Goal: Information Seeking & Learning: Learn about a topic

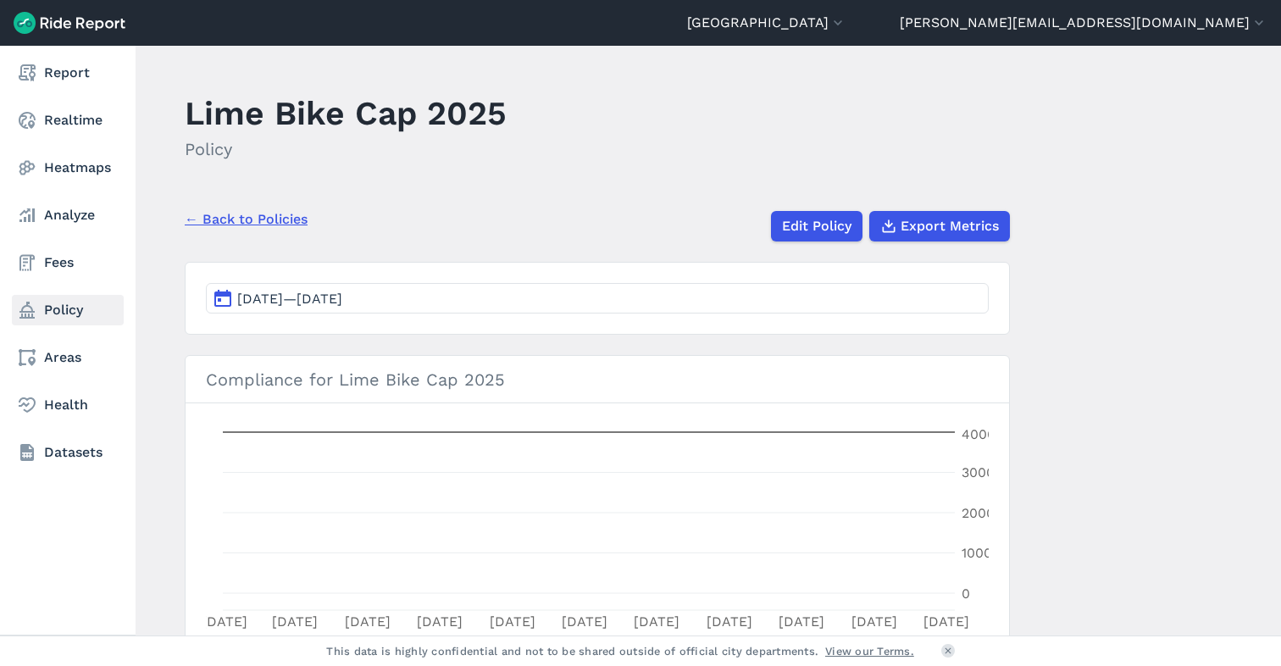
click at [49, 304] on link "Policy" at bounding box center [68, 310] width 112 height 30
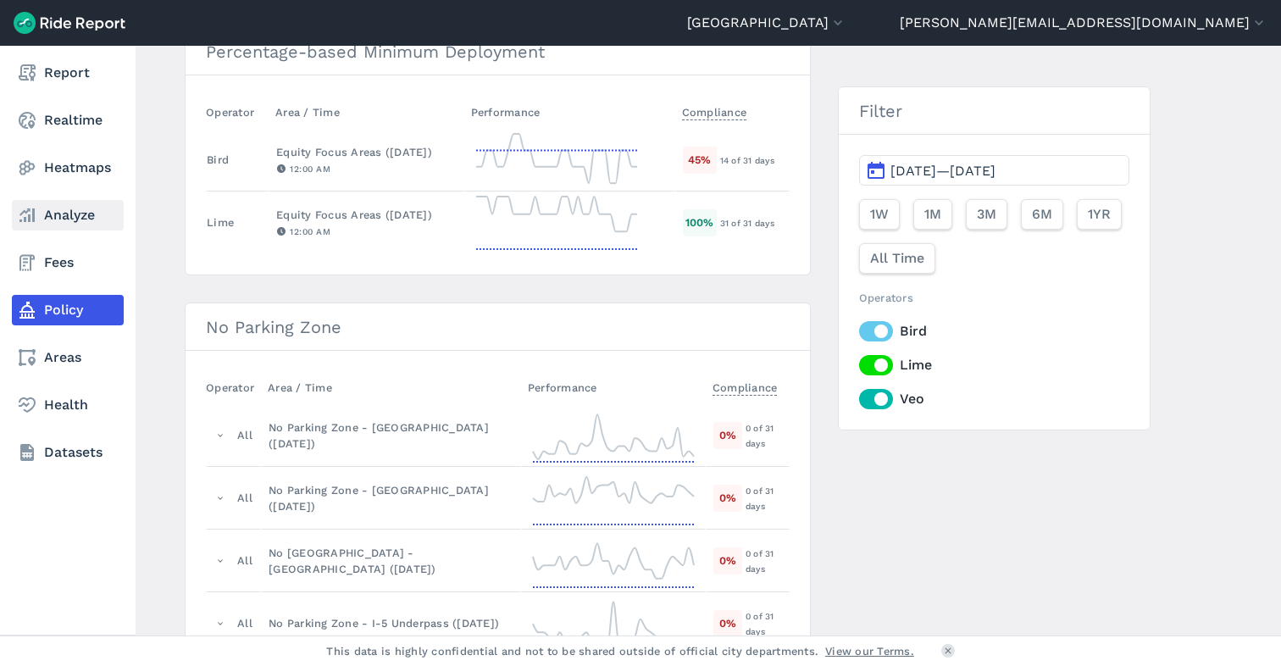
scroll to position [191, 0]
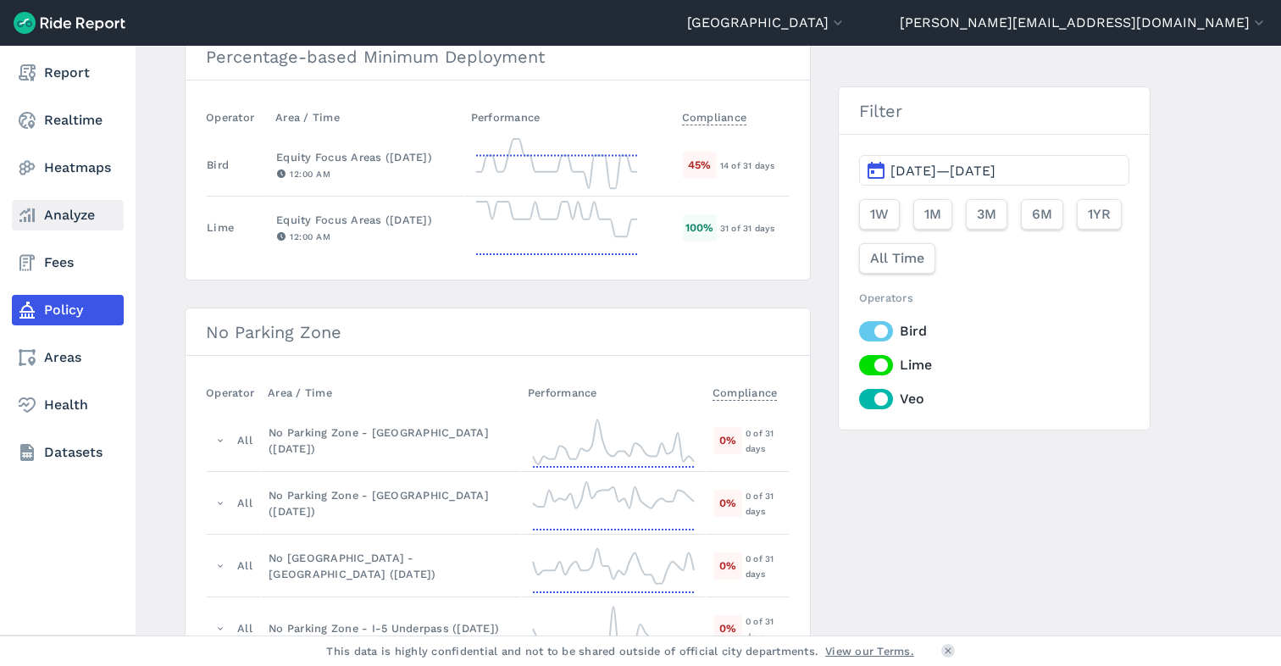
click at [38, 213] on link "Analyze" at bounding box center [68, 215] width 112 height 30
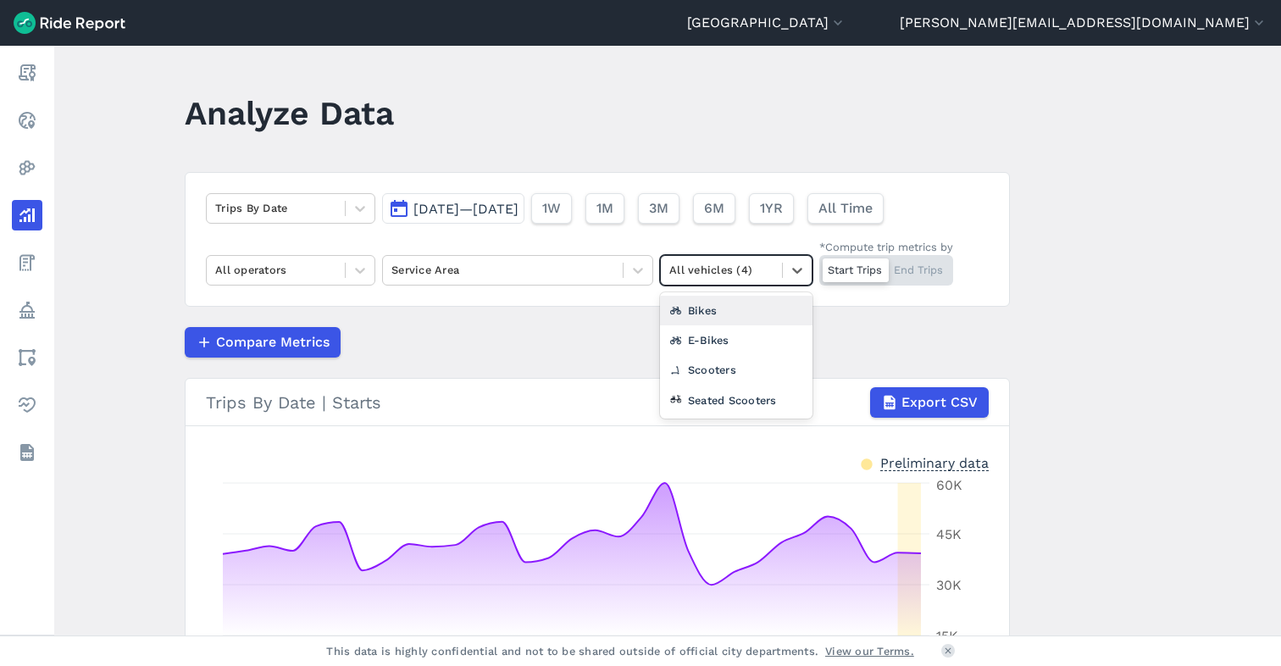
click at [711, 269] on div at bounding box center [721, 269] width 104 height 19
click at [728, 400] on div "Seated Scooters" at bounding box center [736, 400] width 152 height 30
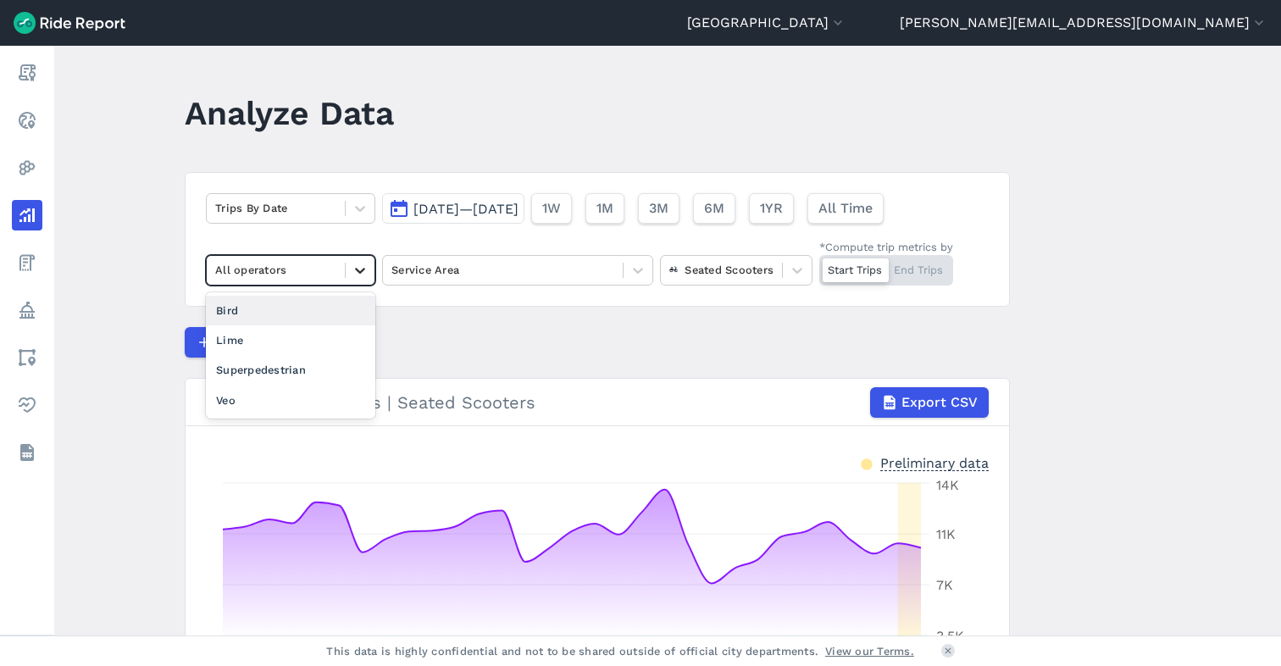
click at [357, 273] on icon at bounding box center [360, 271] width 10 height 6
click at [307, 339] on div "Lime" at bounding box center [290, 340] width 169 height 30
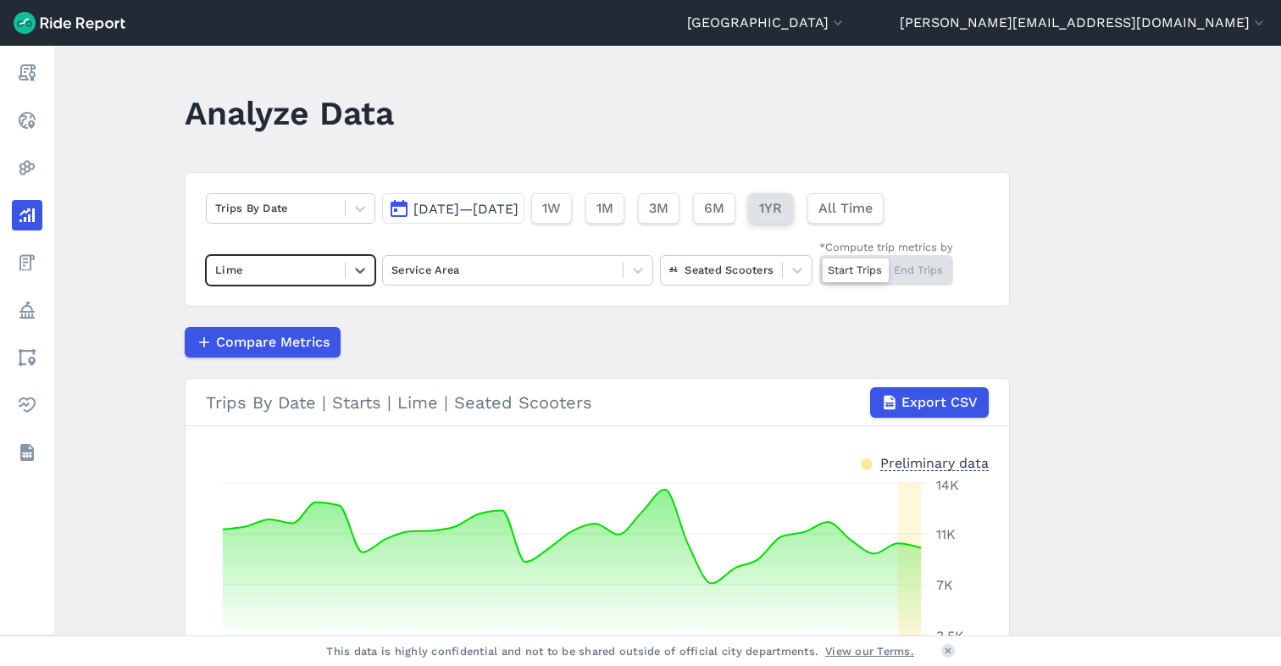
click at [782, 210] on span "1YR" at bounding box center [770, 208] width 23 height 20
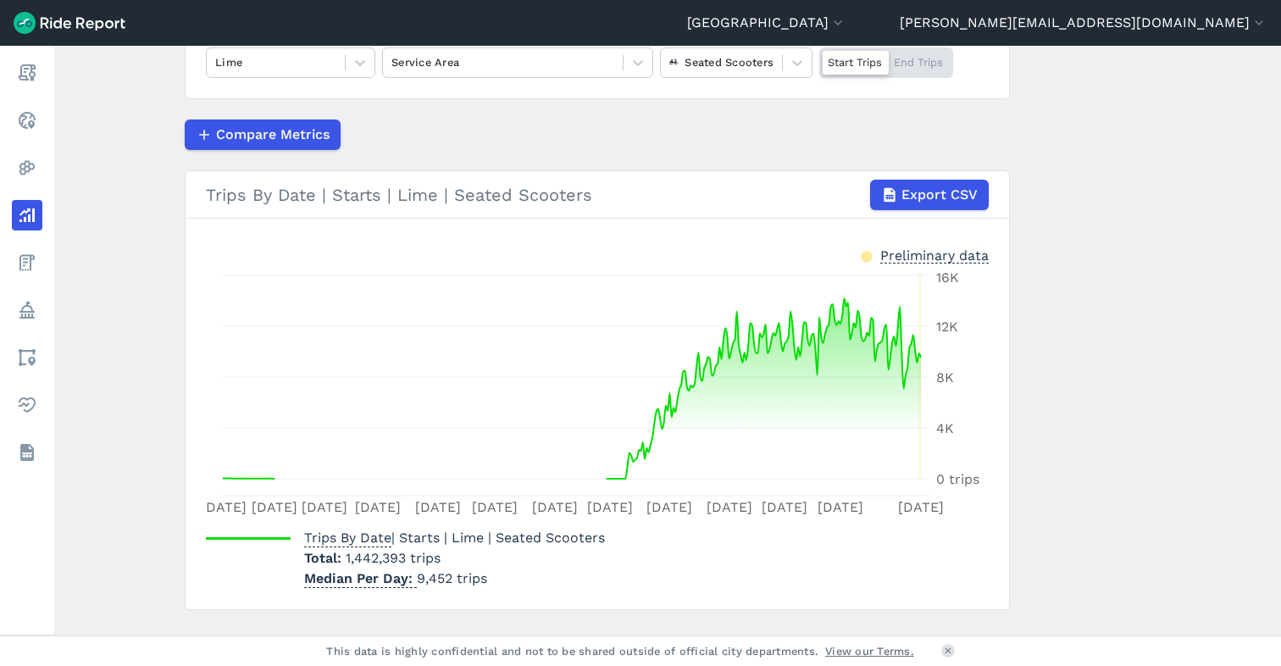
scroll to position [208, 0]
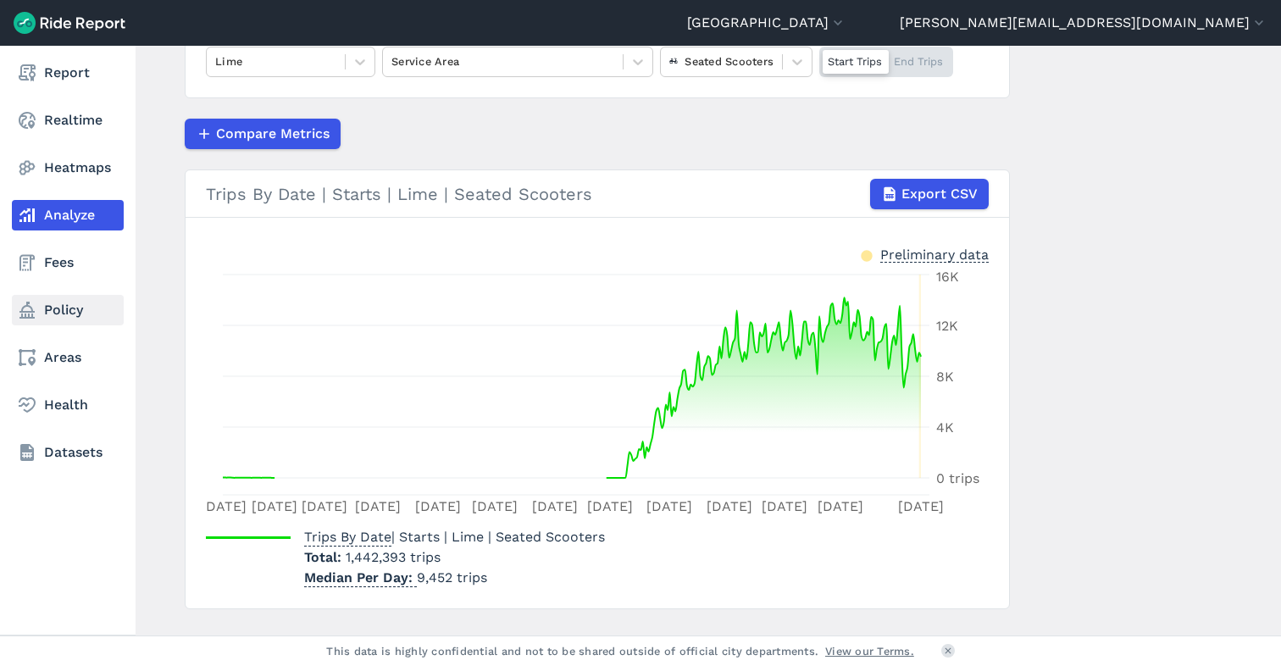
click at [36, 308] on icon at bounding box center [27, 310] width 20 height 20
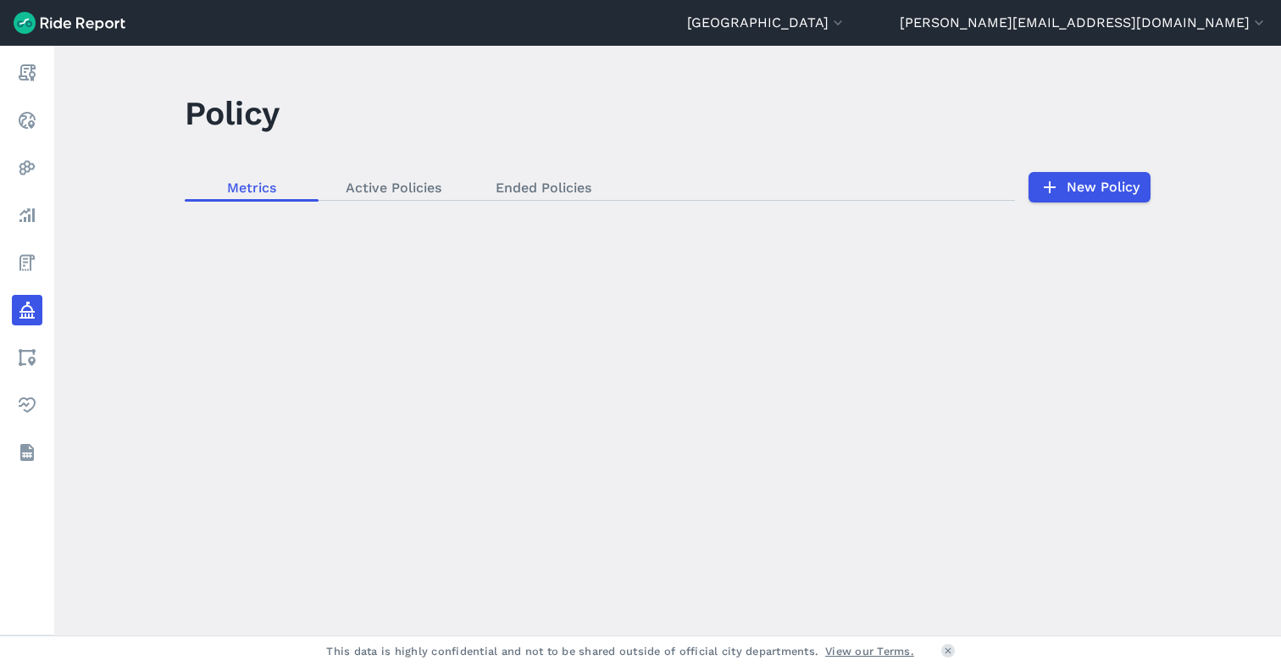
click at [359, 187] on div "loading" at bounding box center [667, 341] width 1227 height 590
click at [394, 189] on div "loading" at bounding box center [667, 341] width 1227 height 590
click at [407, 193] on div "loading" at bounding box center [667, 341] width 1227 height 590
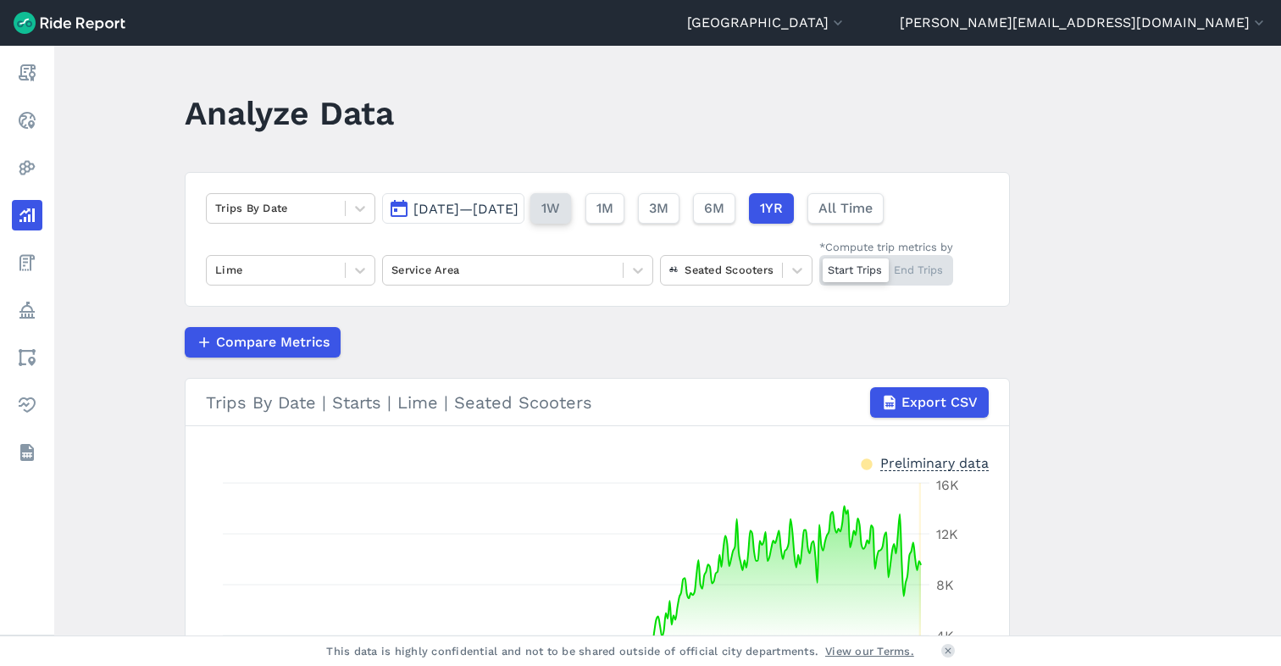
click at [560, 208] on span "1W" at bounding box center [550, 208] width 19 height 20
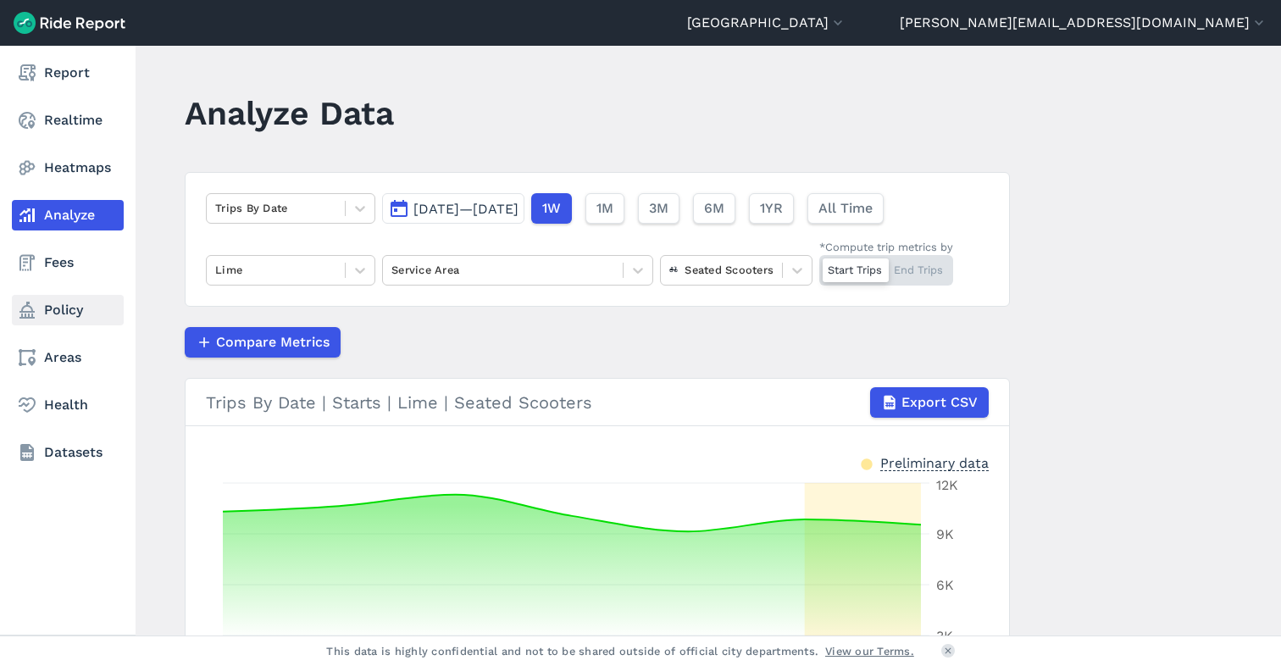
click at [54, 316] on link "Policy" at bounding box center [68, 310] width 112 height 30
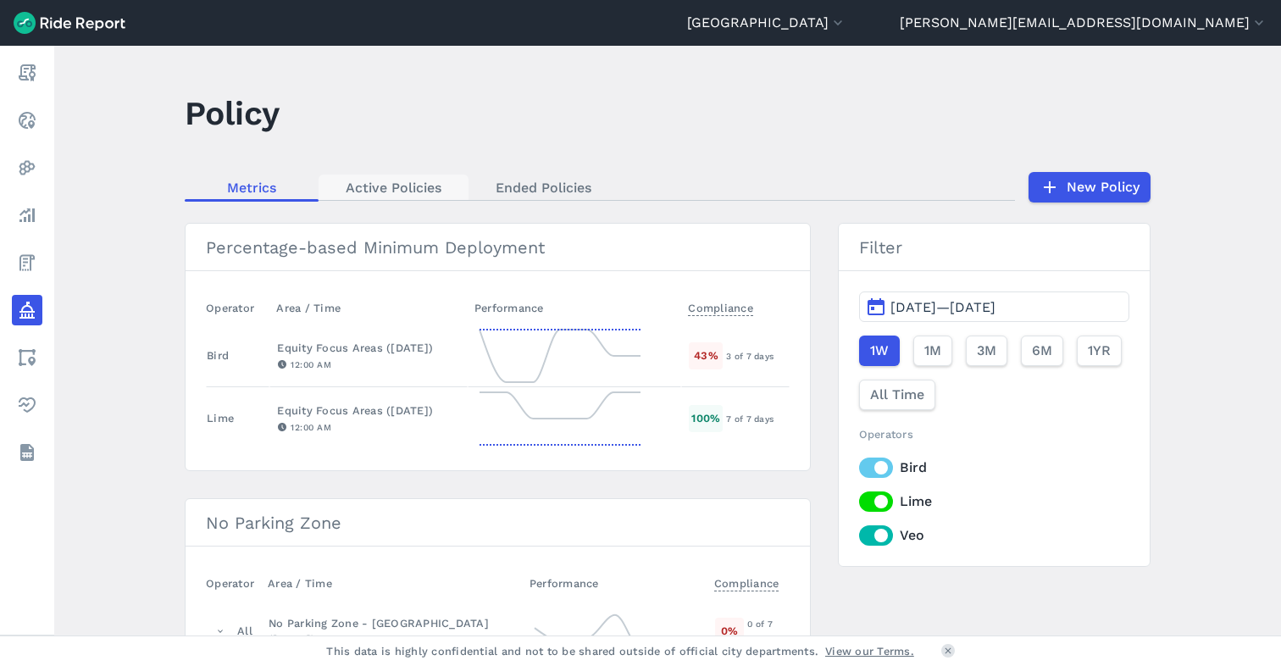
click at [424, 191] on link "Active Policies" at bounding box center [393, 186] width 150 height 25
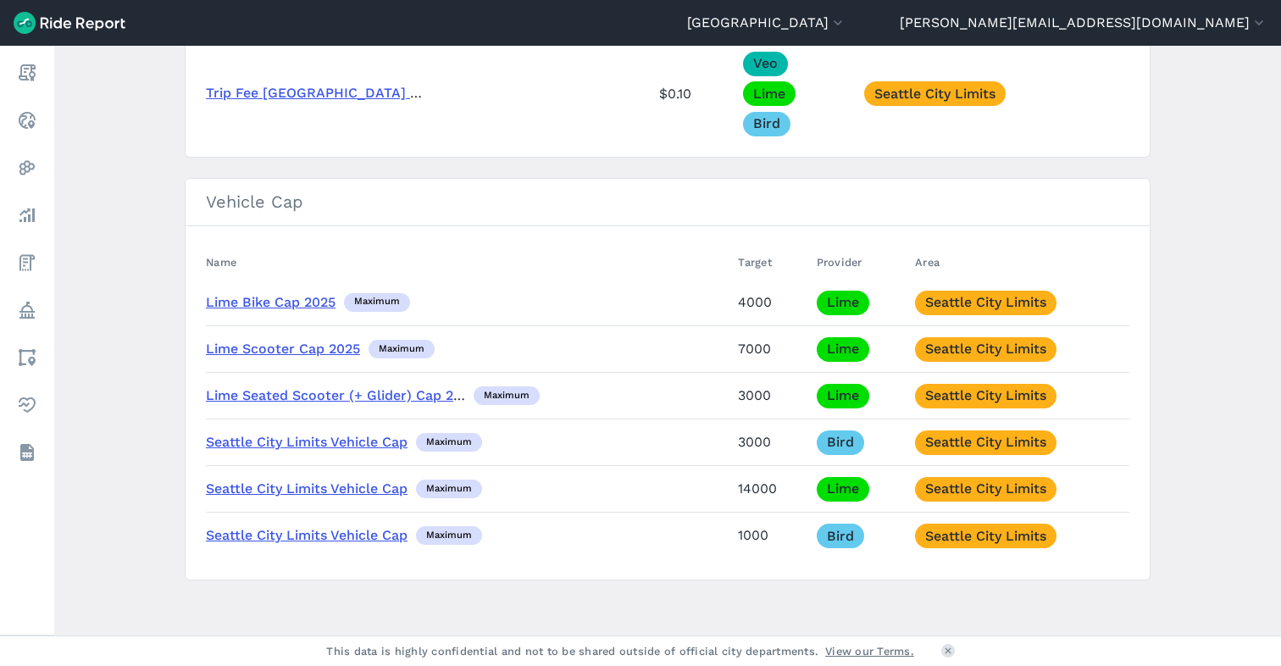
scroll to position [1922, 0]
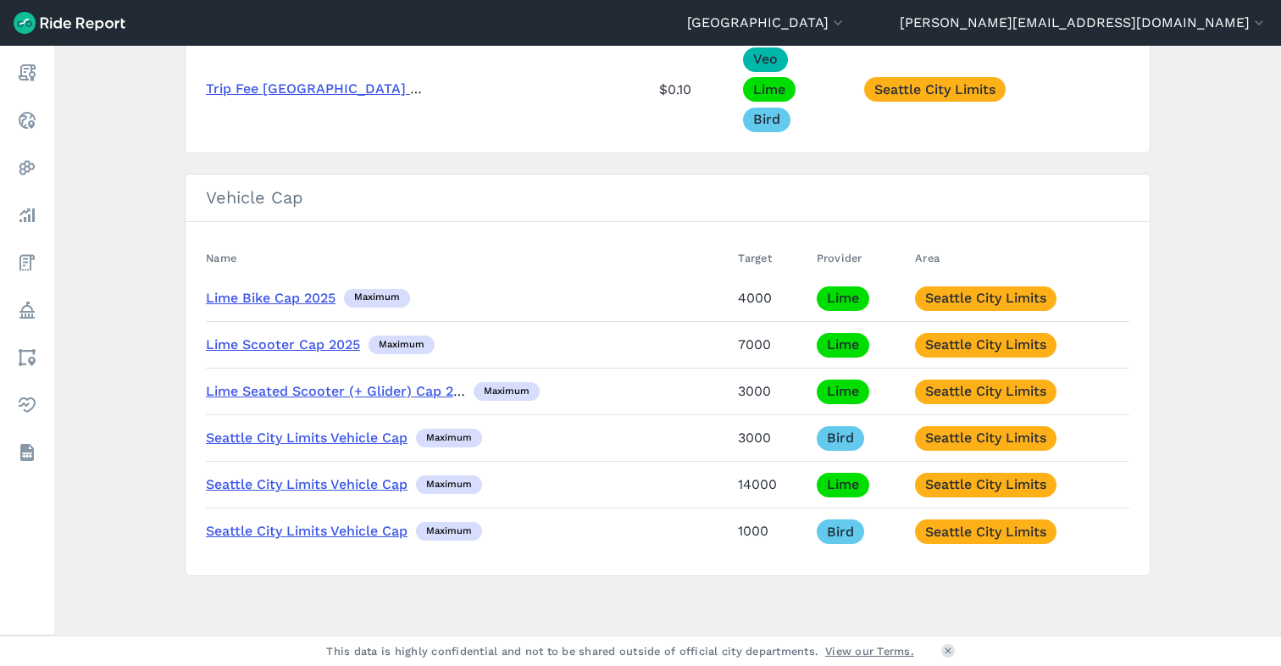
click at [302, 392] on link "Lime Seated Scooter (+ Glider) Cap 2025" at bounding box center [341, 391] width 271 height 16
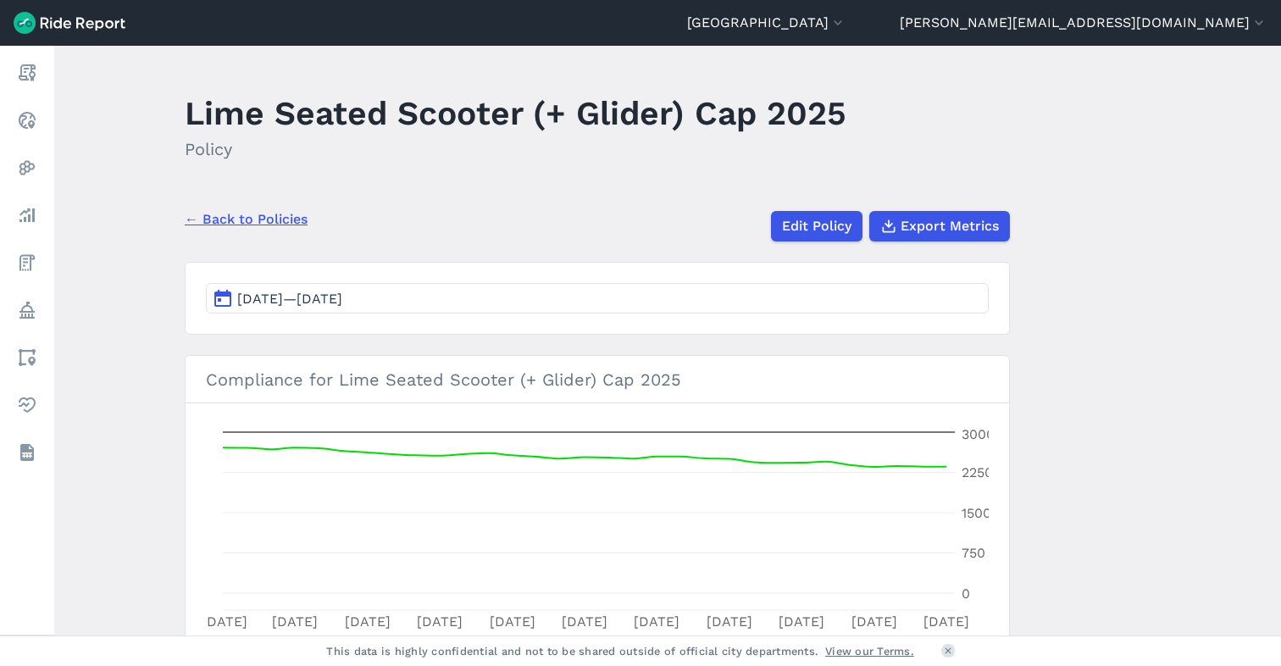
click at [342, 300] on span "[DATE]—[DATE]" at bounding box center [289, 299] width 105 height 16
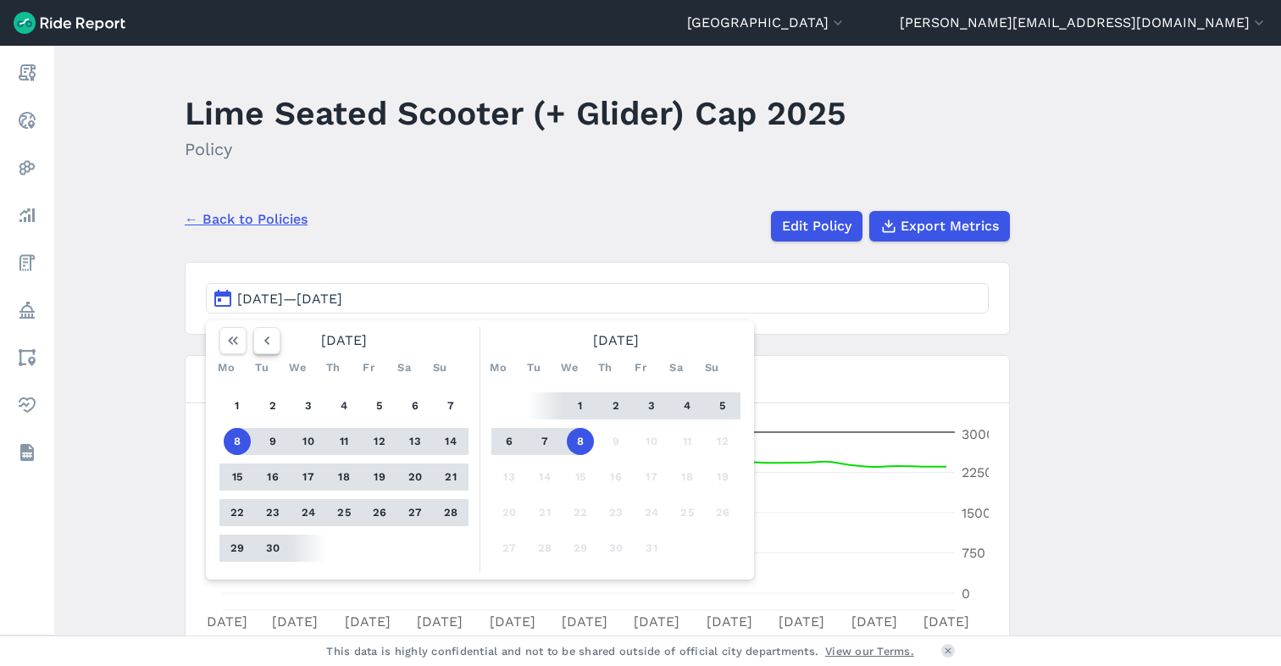
click at [264, 344] on icon "button" at bounding box center [266, 340] width 17 height 17
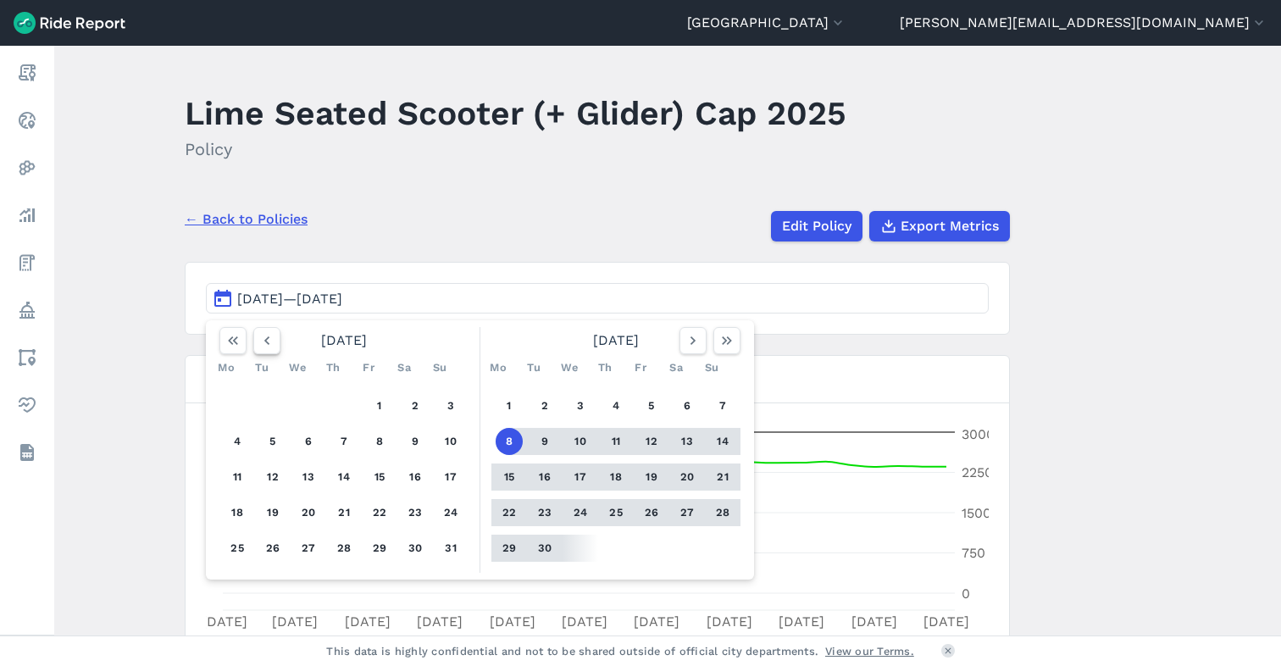
click at [264, 344] on icon "button" at bounding box center [266, 340] width 17 height 17
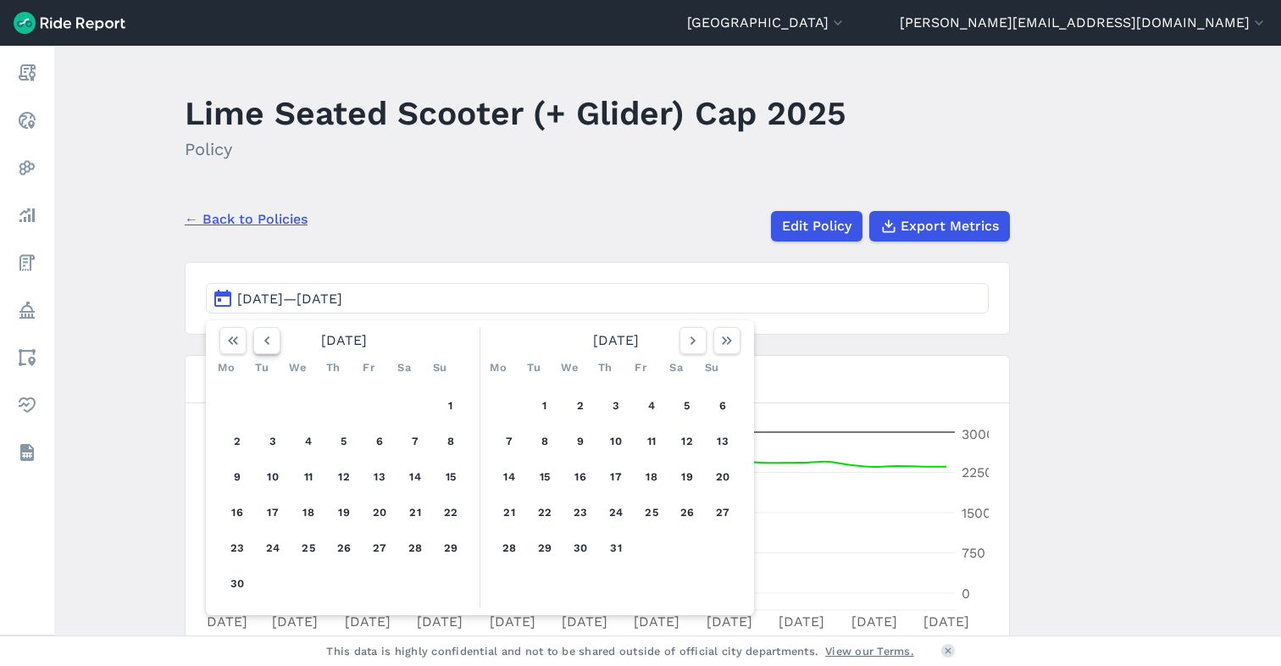
click at [264, 344] on icon "button" at bounding box center [266, 340] width 17 height 17
click at [280, 440] on button "6" at bounding box center [272, 441] width 27 height 27
click at [731, 344] on icon "button" at bounding box center [726, 340] width 17 height 17
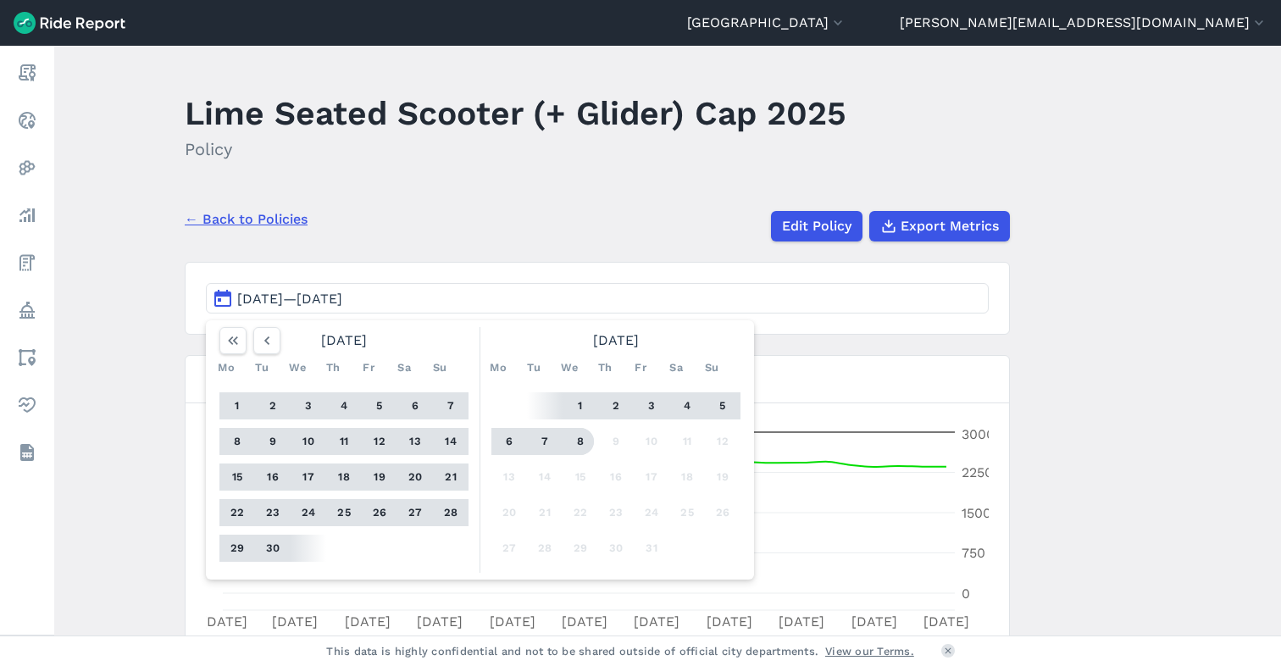
click at [576, 440] on button "8" at bounding box center [580, 441] width 27 height 27
